Goal: Check status: Check status

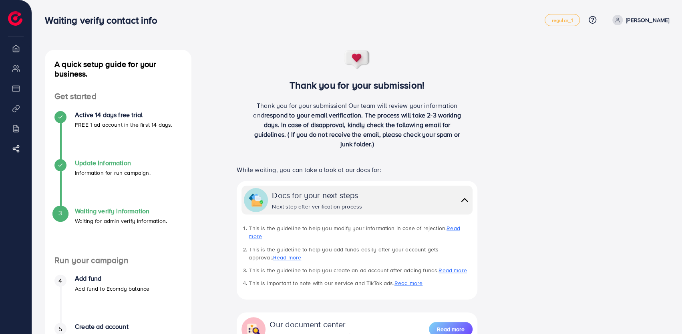
click at [91, 169] on p "Information for run campaign." at bounding box center [113, 173] width 76 height 10
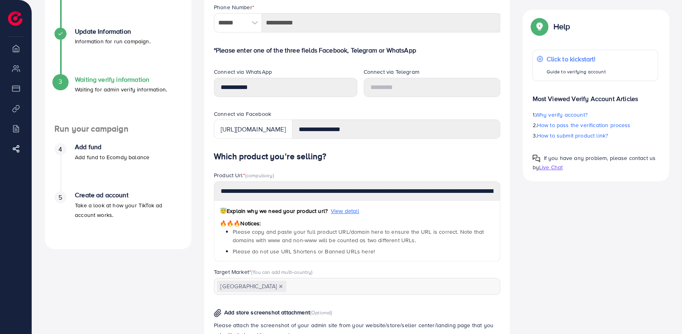
scroll to position [130, 0]
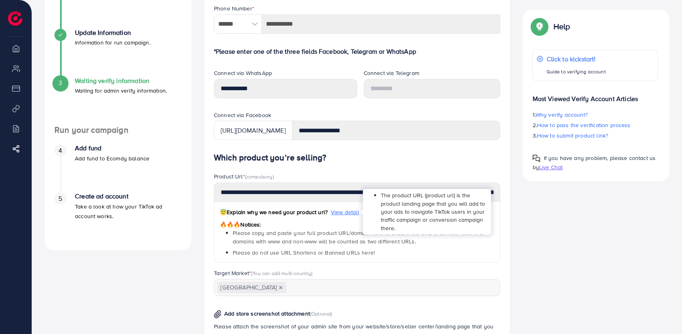
click at [349, 208] on span "View detail" at bounding box center [345, 212] width 28 height 8
click at [349, 212] on span "View detail" at bounding box center [345, 212] width 28 height 8
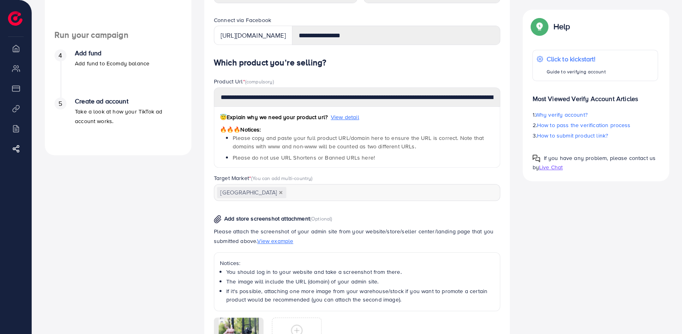
scroll to position [184, 0]
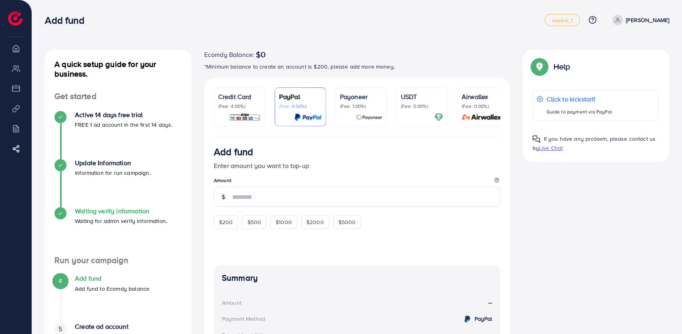
click at [120, 209] on h4 "Waiting verify information" at bounding box center [121, 211] width 92 height 8
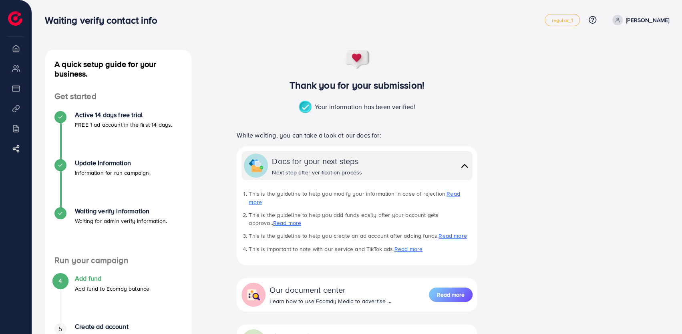
click at [185, 224] on li "Waiting verify information Waiting for admin verify information." at bounding box center [118, 231] width 147 height 48
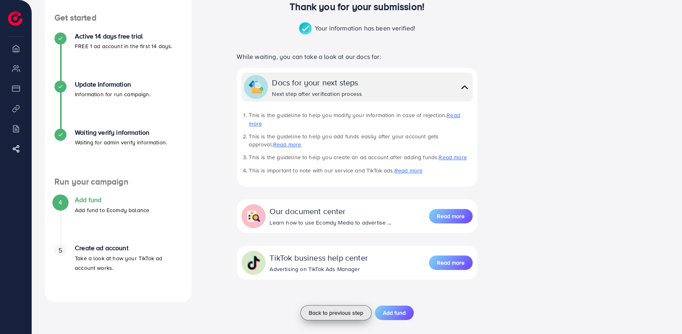
click at [337, 309] on span "Back to previous step" at bounding box center [336, 313] width 54 height 8
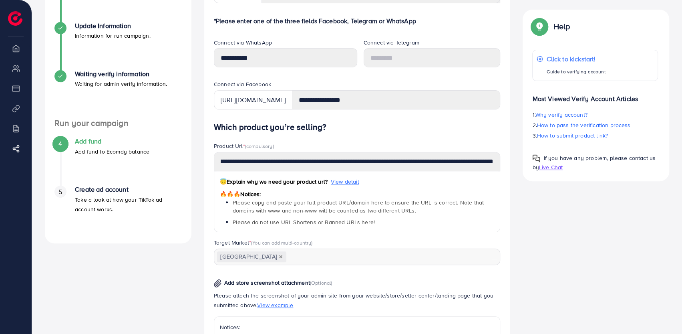
scroll to position [0, 277]
click at [261, 146] on span "(compulsory)" at bounding box center [259, 145] width 29 height 7
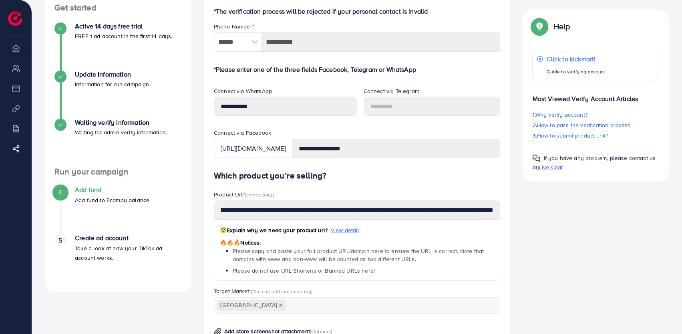
scroll to position [89, 0]
